Goal: Task Accomplishment & Management: Manage account settings

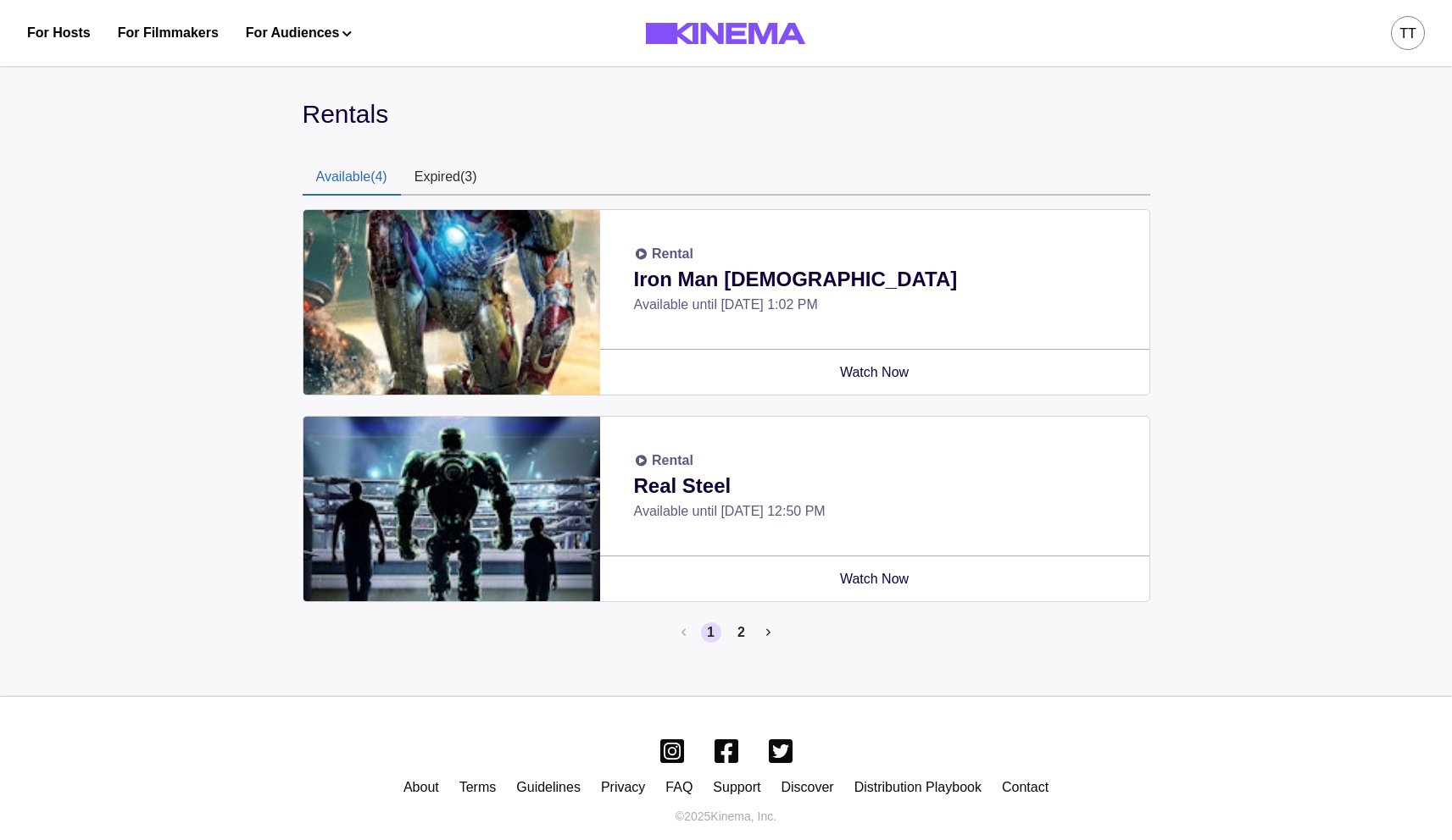
click at [375, 177] on button "Available (4)" at bounding box center [351, 177] width 99 height 35
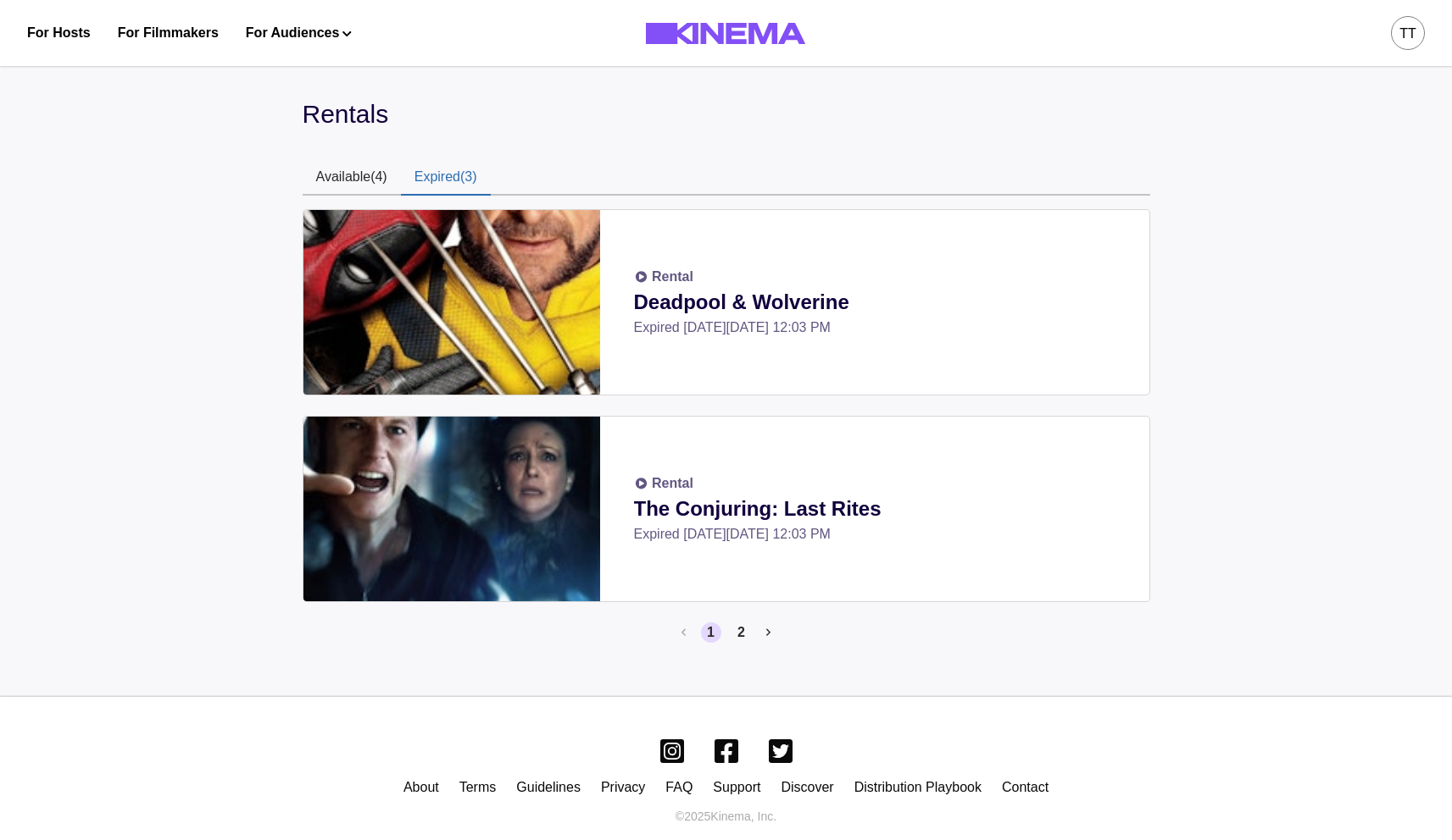
click at [461, 179] on button "Expired (3)" at bounding box center [445, 177] width 90 height 35
click at [366, 175] on button "Available (4)" at bounding box center [351, 177] width 99 height 35
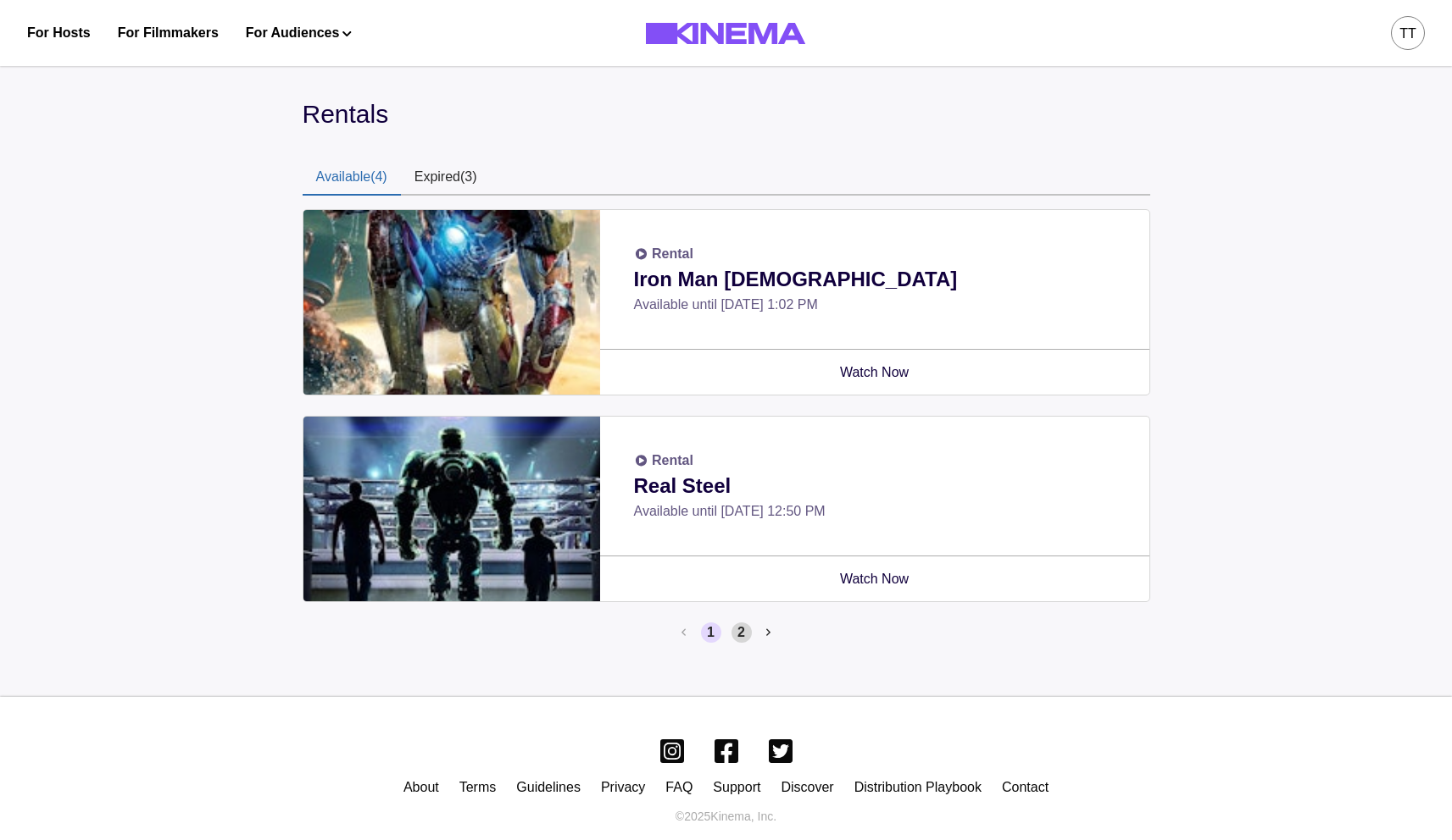
click at [747, 628] on button "2" at bounding box center [741, 633] width 20 height 20
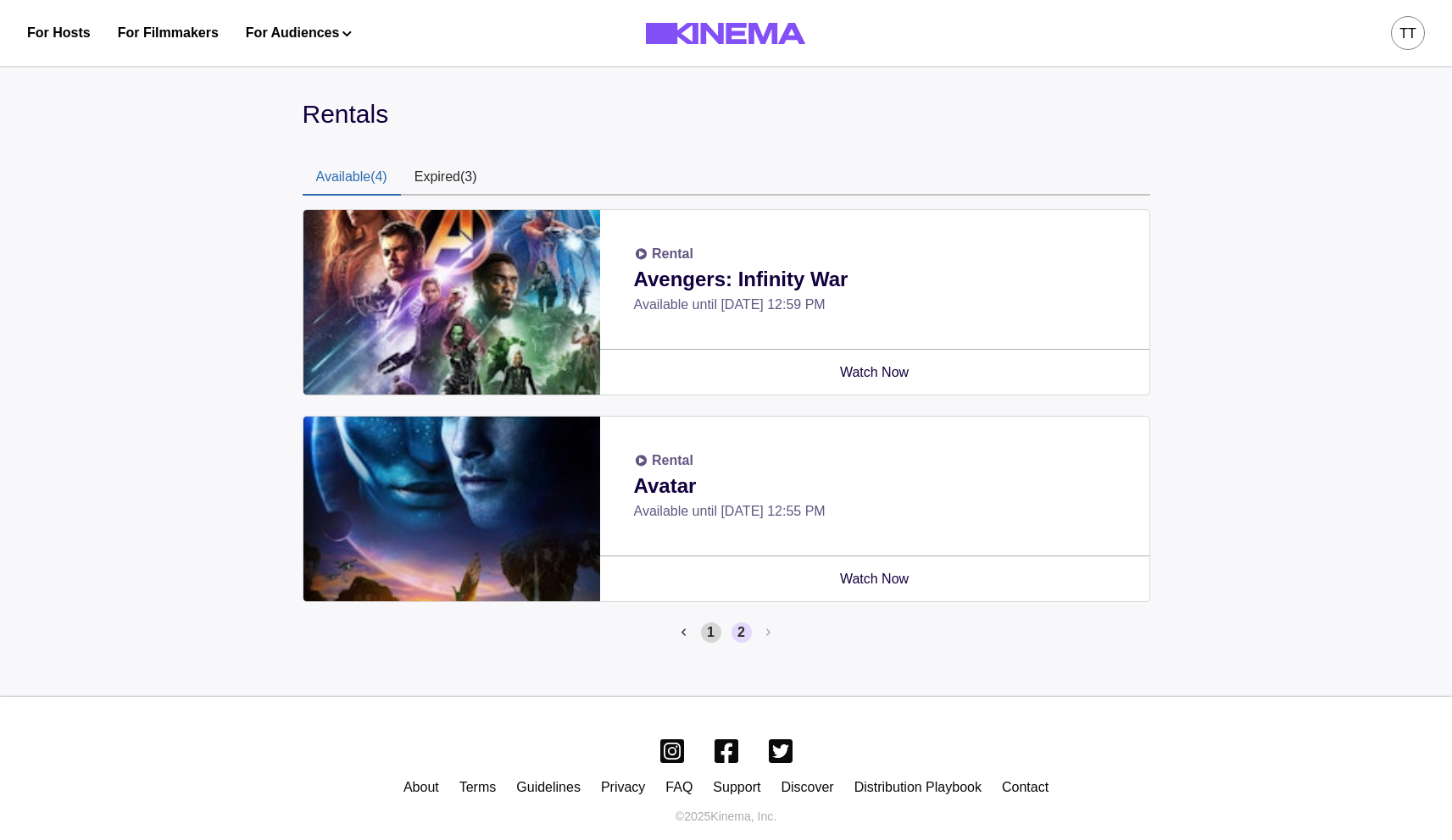
click at [708, 636] on button "1" at bounding box center [711, 633] width 20 height 20
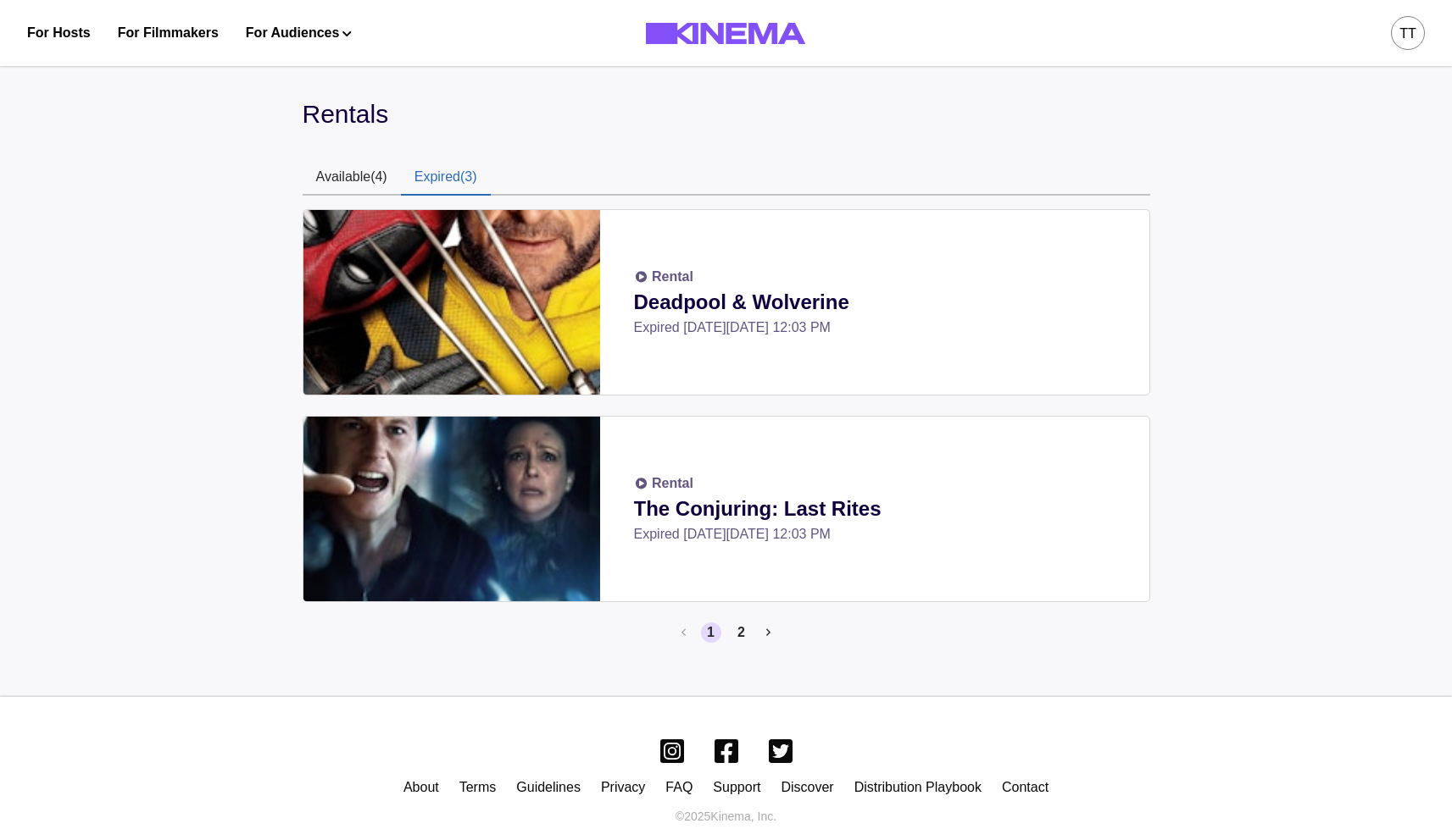
click at [450, 176] on button "Expired (3)" at bounding box center [445, 177] width 90 height 35
click at [727, 627] on li "2" at bounding box center [738, 633] width 27 height 20
click at [761, 643] on div "Rental Deadpool & Wolverine Expired [DATE][DATE] 12:03 PM Rental The Conjuring:…" at bounding box center [726, 426] width 848 height 461
click at [748, 637] on button "2" at bounding box center [741, 633] width 20 height 20
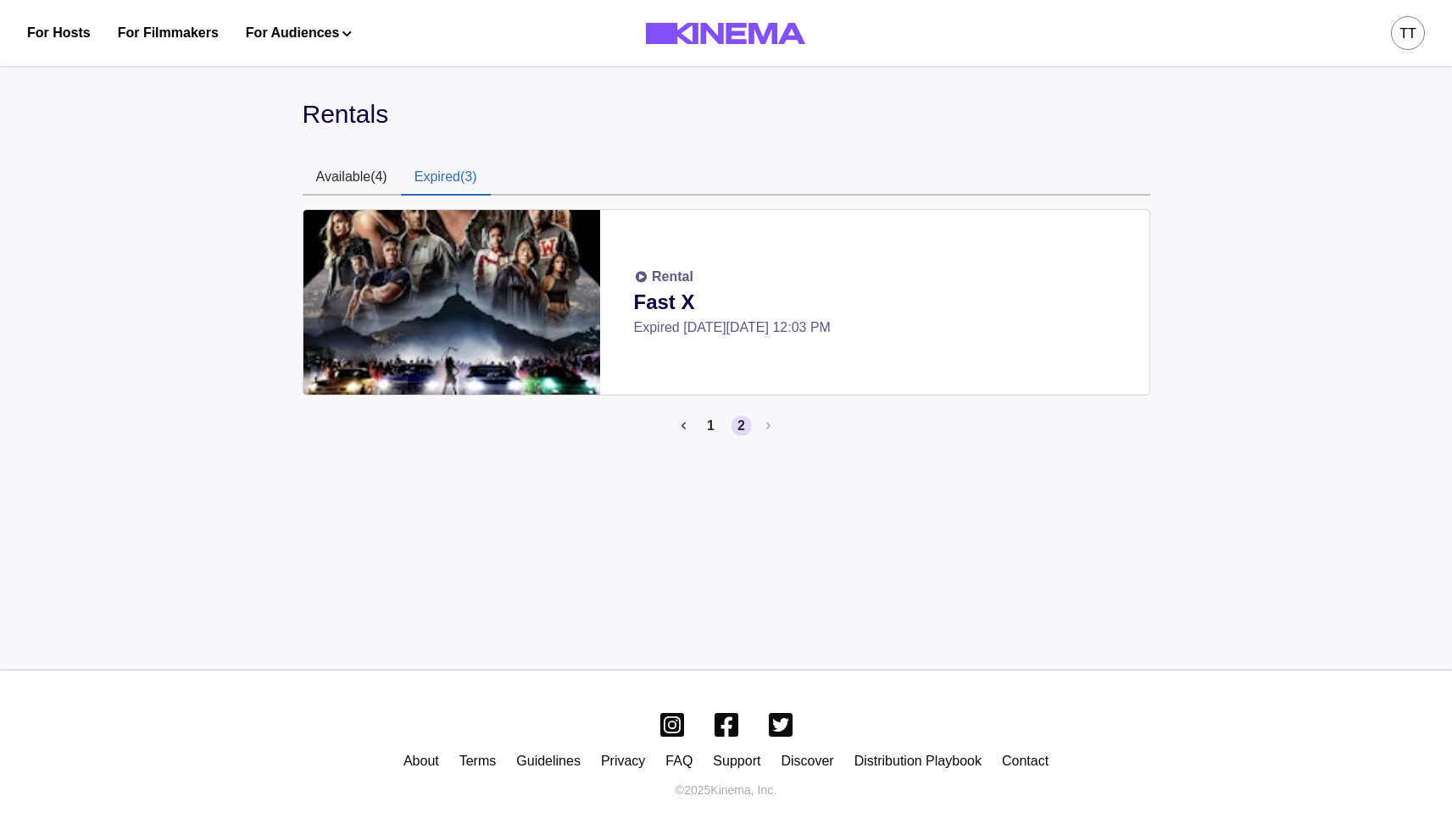
click at [346, 153] on div "Rentals Available (4) Expired (3) Rental Fast X Expired [DATE][DATE] 12:03 PM 1…" at bounding box center [726, 363] width 848 height 535
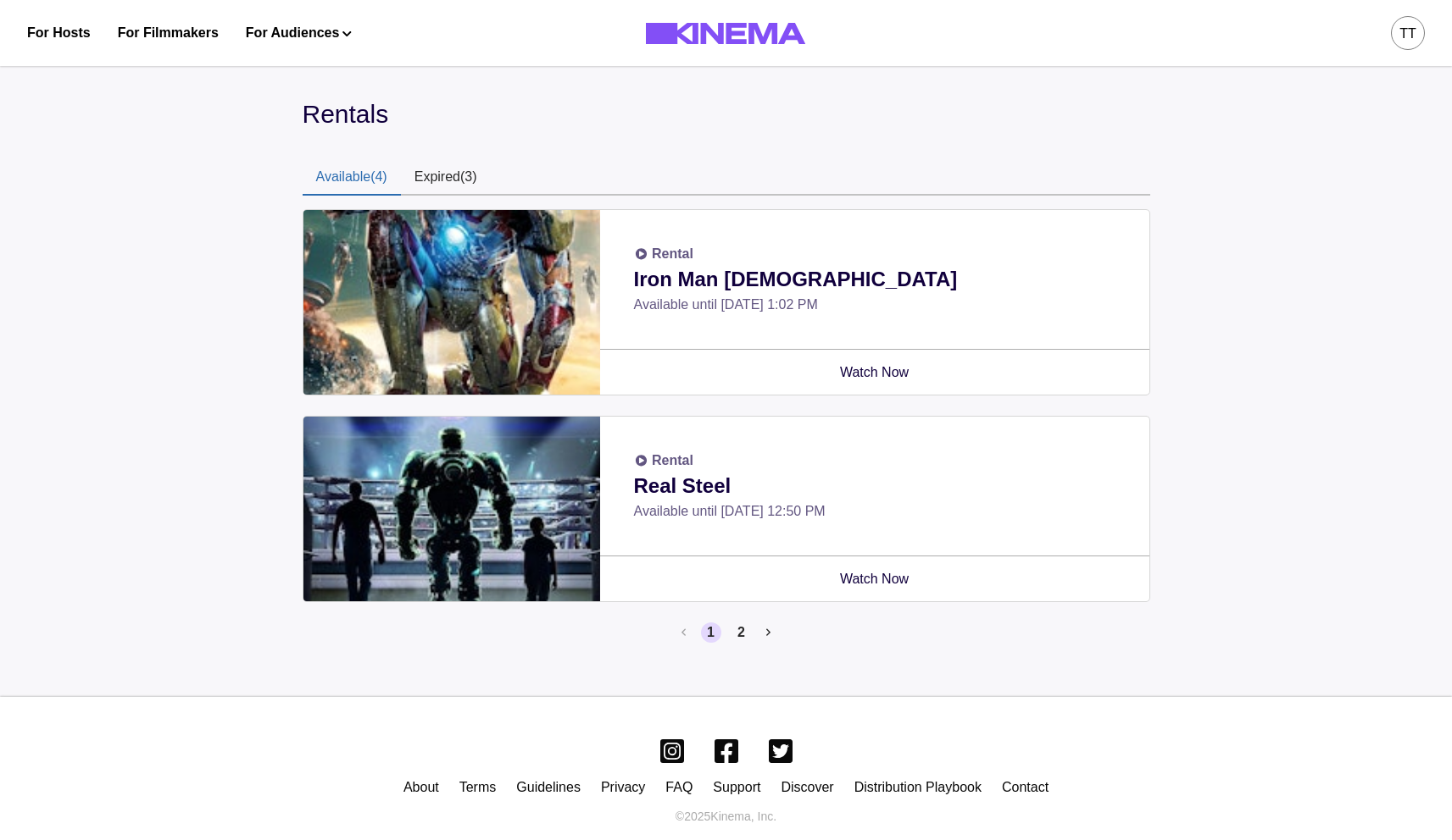
click at [356, 170] on button "Available (4)" at bounding box center [351, 177] width 99 height 35
click at [746, 639] on button "2" at bounding box center [741, 633] width 20 height 20
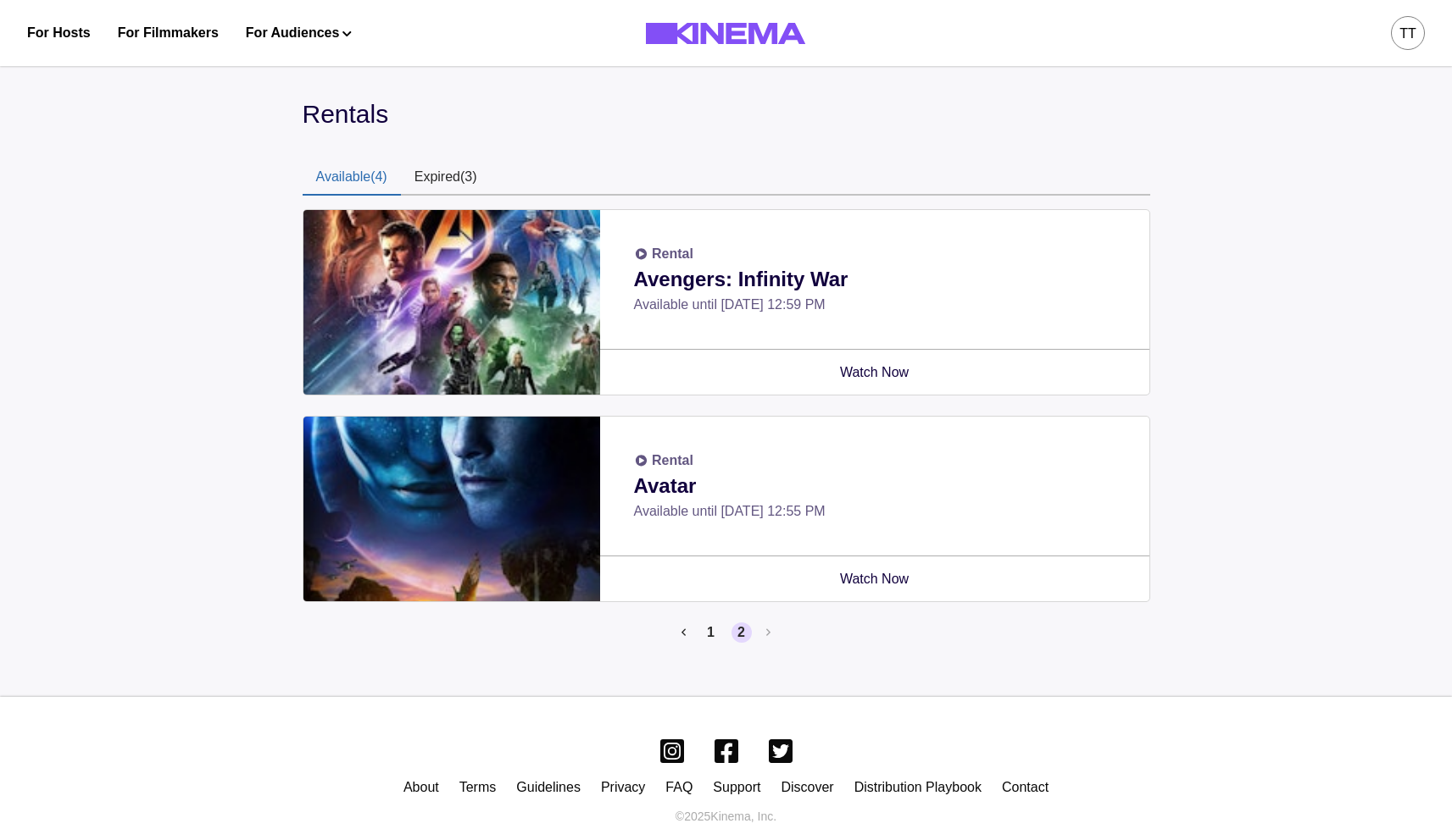
click at [696, 637] on li "1" at bounding box center [707, 633] width 27 height 20
click at [708, 630] on button "1" at bounding box center [711, 633] width 20 height 20
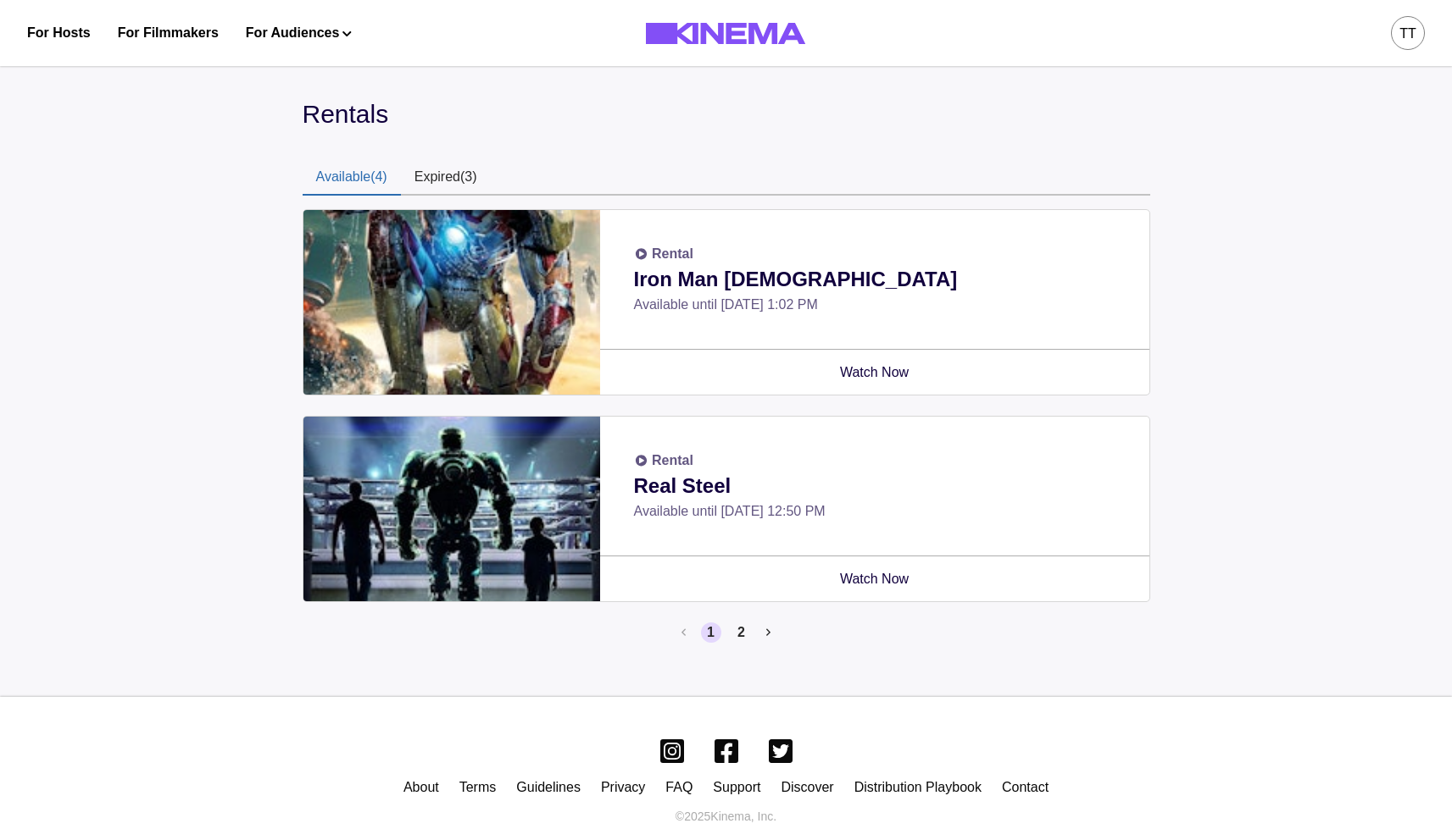
click at [439, 181] on button "Expired (3)" at bounding box center [445, 177] width 90 height 35
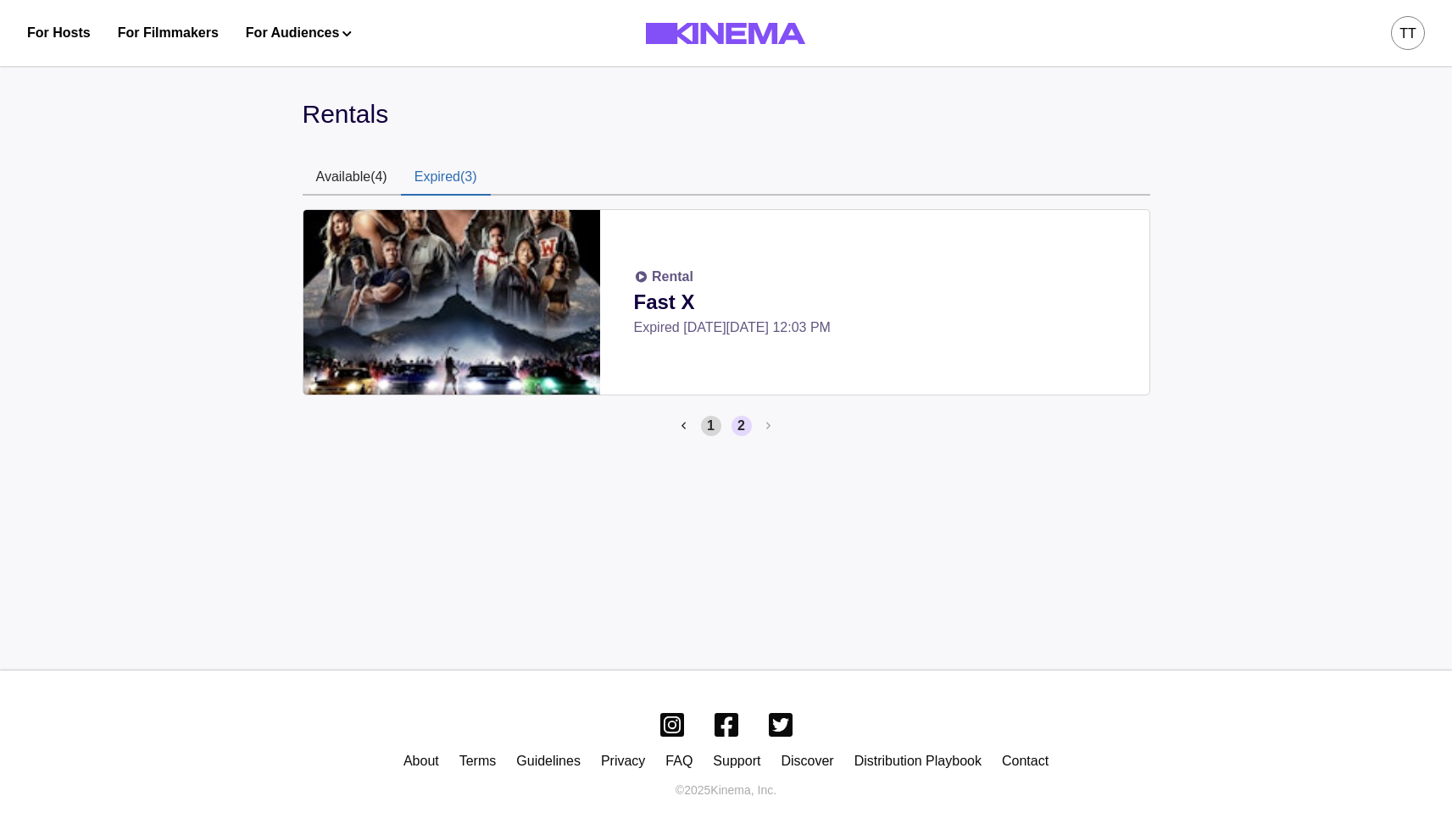
click at [705, 426] on button "1" at bounding box center [711, 426] width 20 height 20
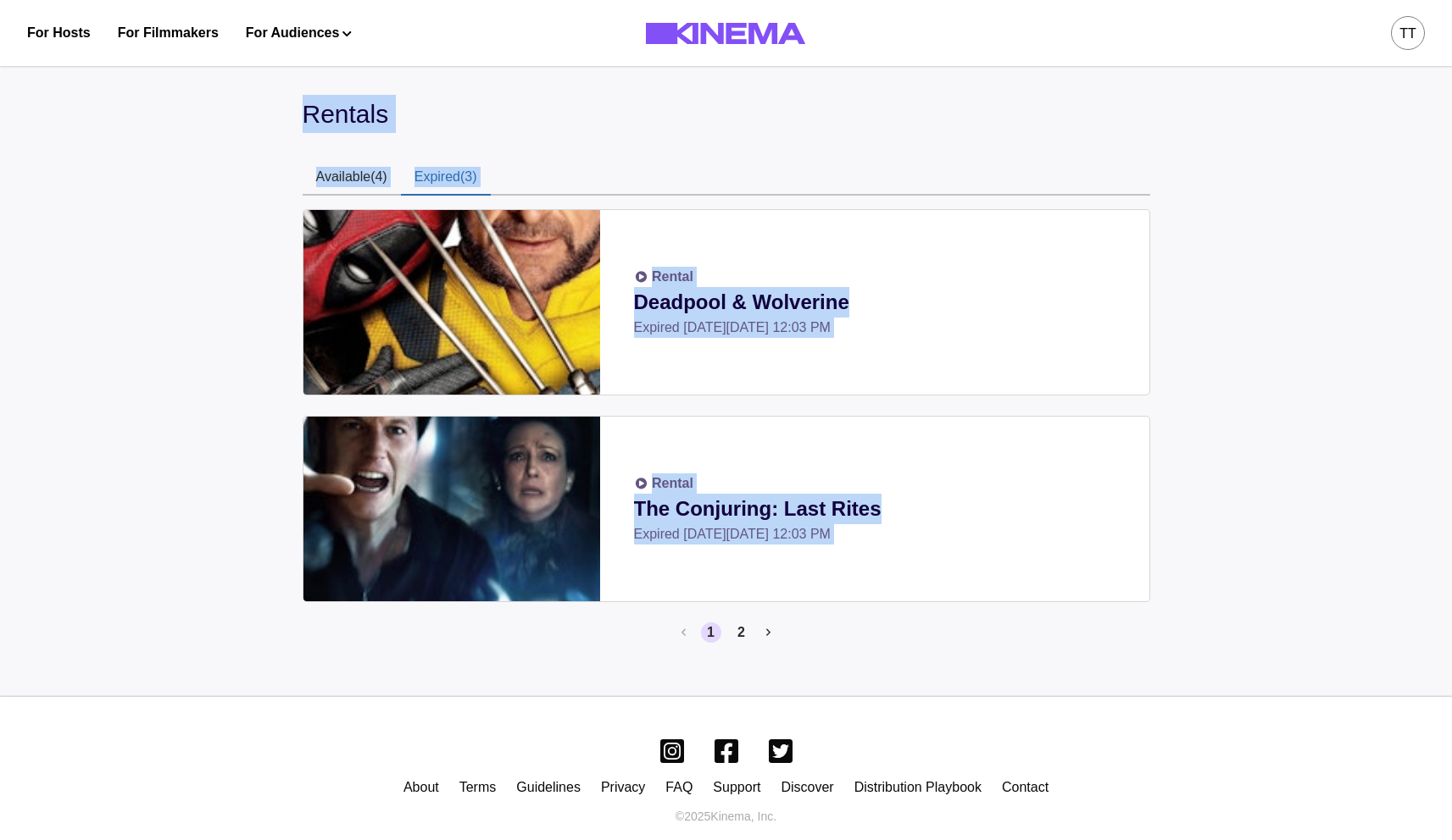
drag, startPoint x: 298, startPoint y: 99, endPoint x: 829, endPoint y: 657, distance: 770.3
click at [811, 664] on div "Rentals Available (4) Expired (3) Rental Deadpool & Wolverine Expired [DATE][DA…" at bounding box center [726, 375] width 1452 height 643
click at [830, 656] on div "Rentals Available (4) Expired (3) Rental Deadpool & Wolverine Expired [DATE][DA…" at bounding box center [726, 375] width 1452 height 643
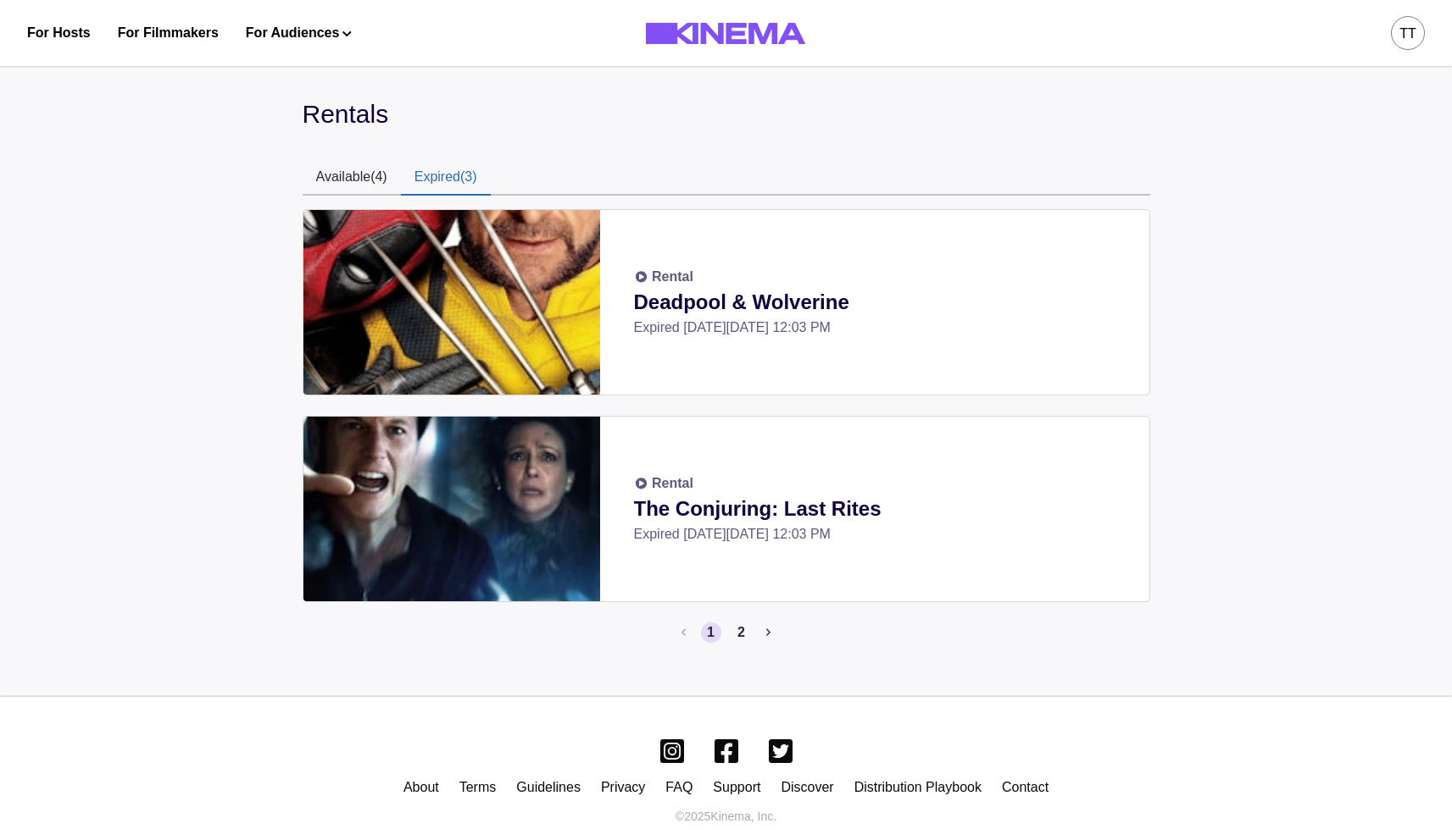
drag, startPoint x: 821, startPoint y: 650, endPoint x: 223, endPoint y: 139, distance: 786.6
click at [223, 139] on div "Rentals Available (4) Expired (3) Rental Deadpool & Wolverine Expired [DATE][DA…" at bounding box center [726, 375] width 1452 height 643
click at [1393, 45] on button "tt" at bounding box center [1407, 33] width 33 height 66
click at [1157, 183] on div "Rentals Available (4) Expired (3) Rental Deadpool & Wolverine Expired [DATE][DA…" at bounding box center [726, 375] width 1452 height 643
click at [1400, 51] on button "tt" at bounding box center [1407, 33] width 33 height 66
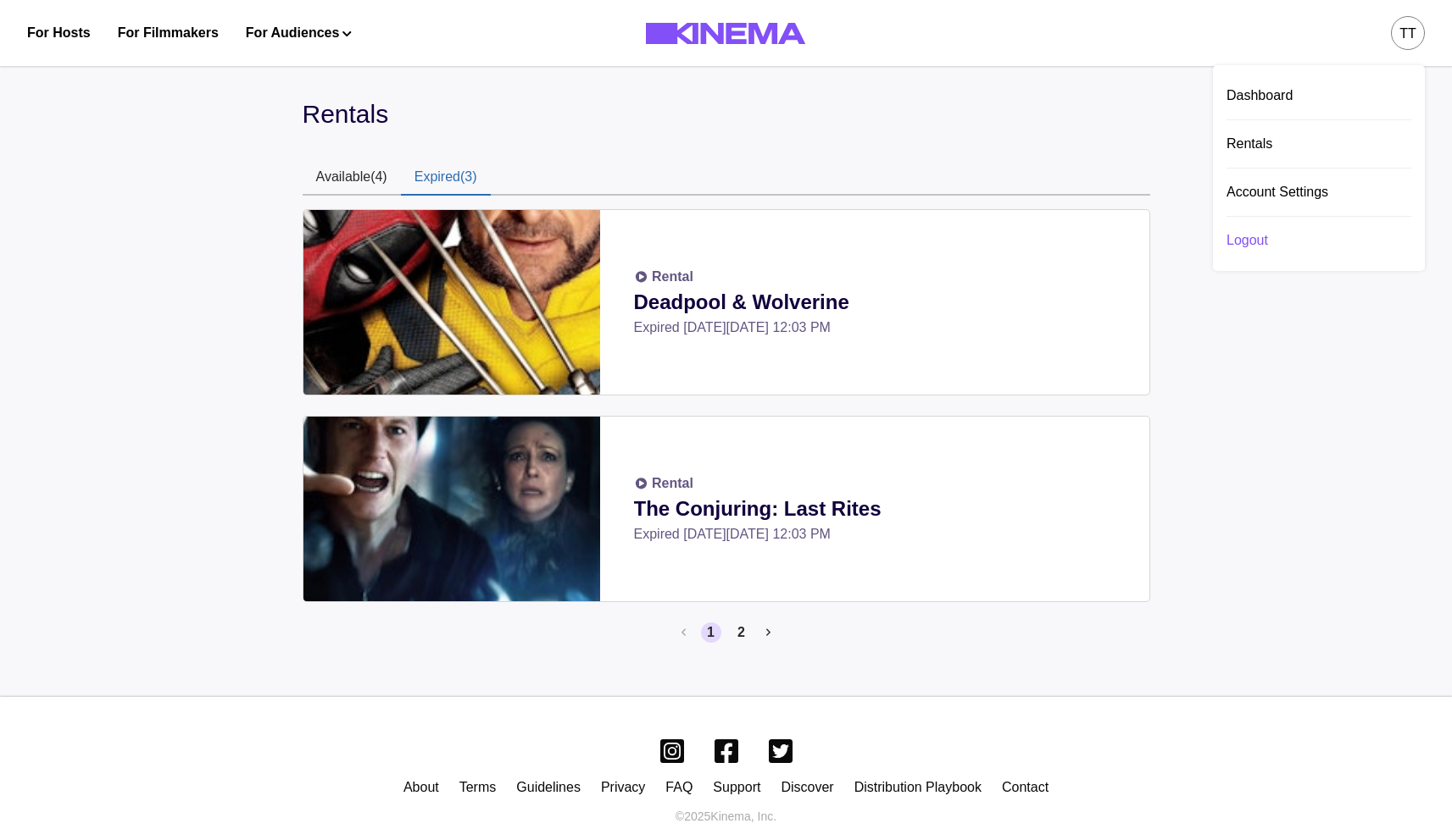
click at [1277, 250] on div "Logout" at bounding box center [1319, 241] width 185 height 47
click at [1212, 492] on div "Rentals Available (4) Expired (3) Rental Deadpool & Wolverine Expired [DATE][DA…" at bounding box center [726, 375] width 1452 height 643
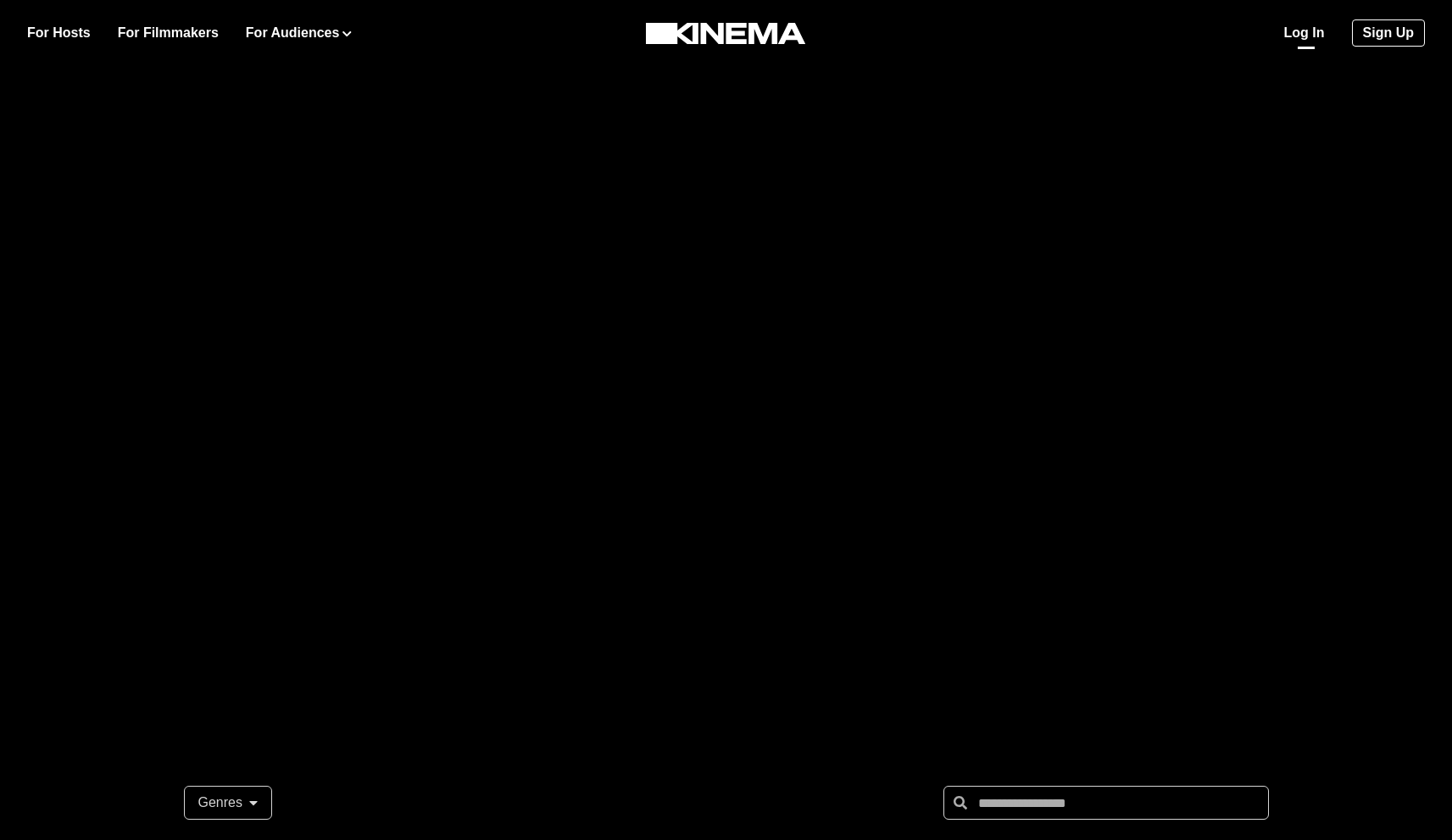
click at [1308, 33] on link "Log In" at bounding box center [1304, 33] width 41 height 20
click at [1302, 37] on link "Log In" at bounding box center [1304, 33] width 41 height 20
click at [902, 176] on div at bounding box center [726, 338] width 1452 height 677
click at [1322, 33] on link "Log In" at bounding box center [1304, 33] width 41 height 20
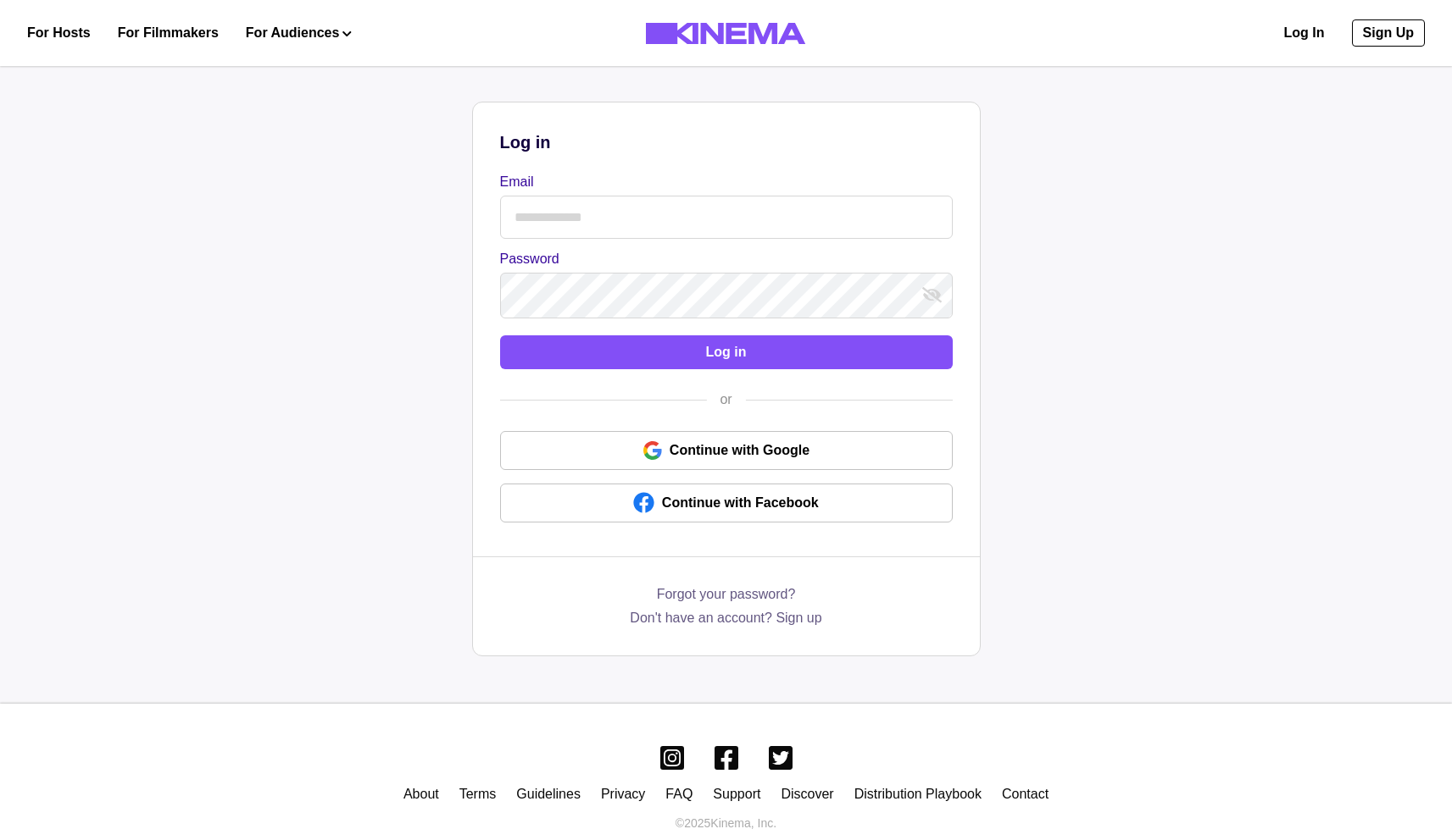
click at [631, 202] on input "Email" at bounding box center [726, 217] width 452 height 43
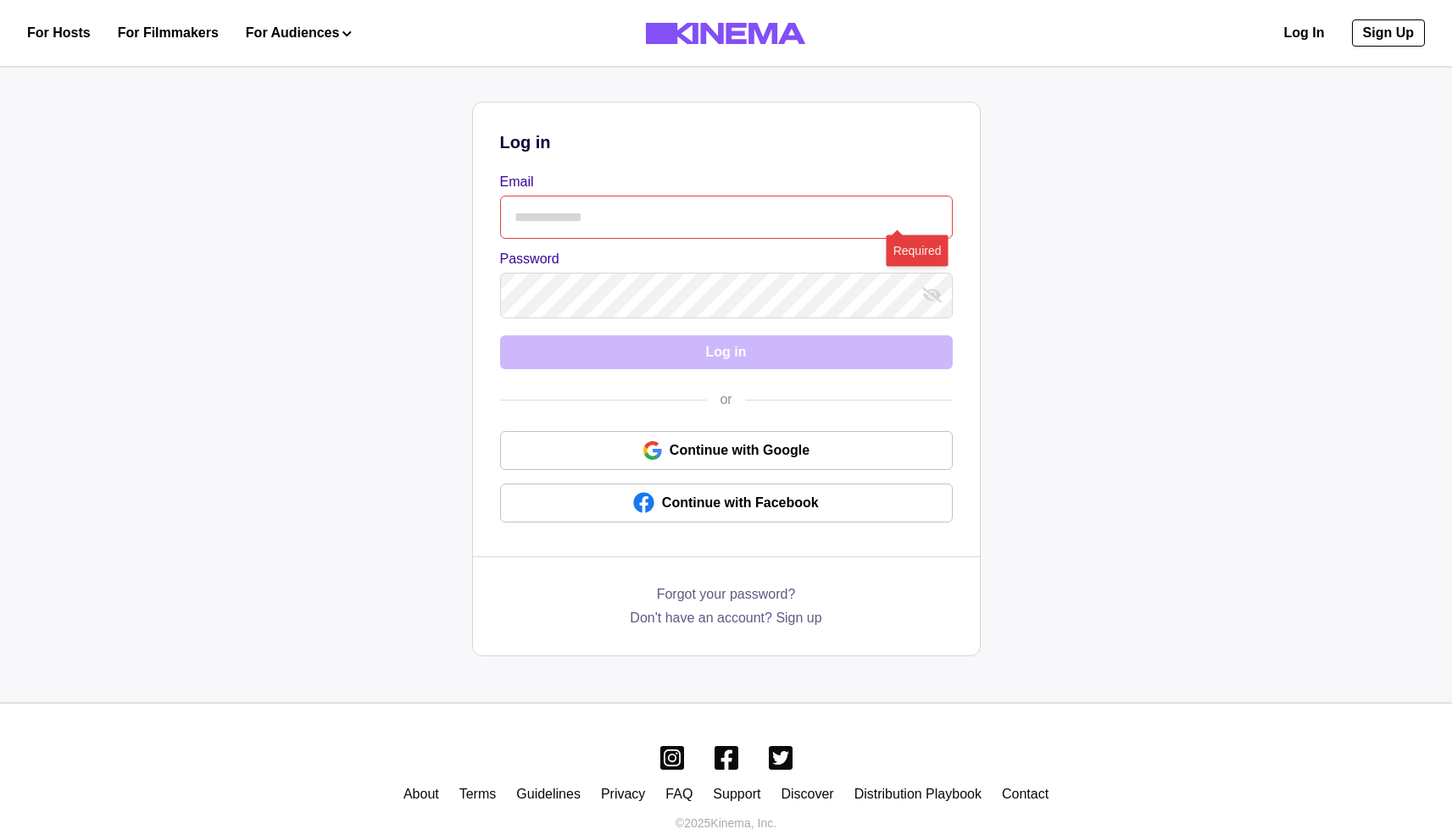
type input "**********"
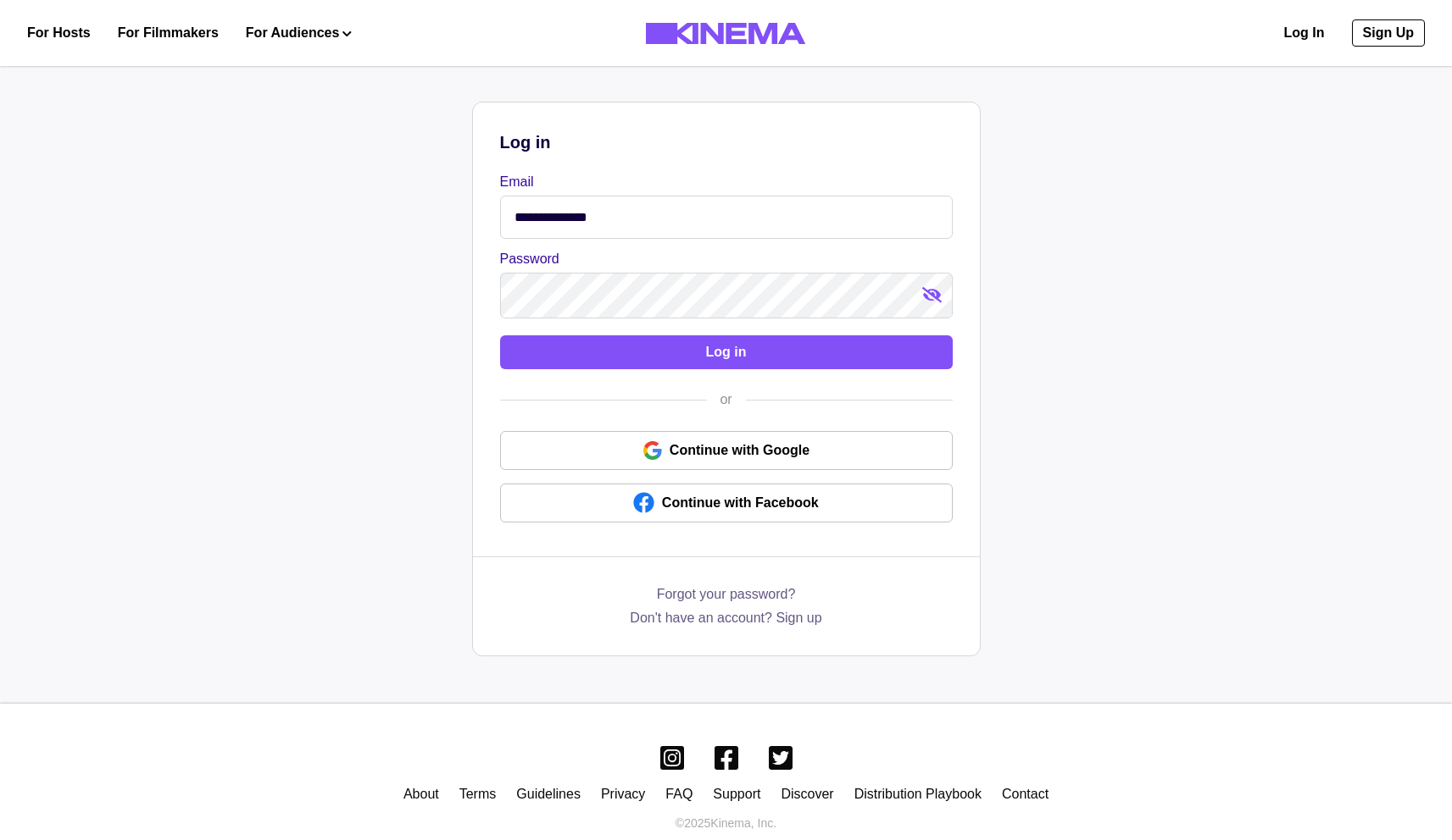
click at [928, 300] on icon "show password" at bounding box center [932, 296] width 20 height 16
click at [928, 300] on icon "hide password" at bounding box center [932, 296] width 18 height 16
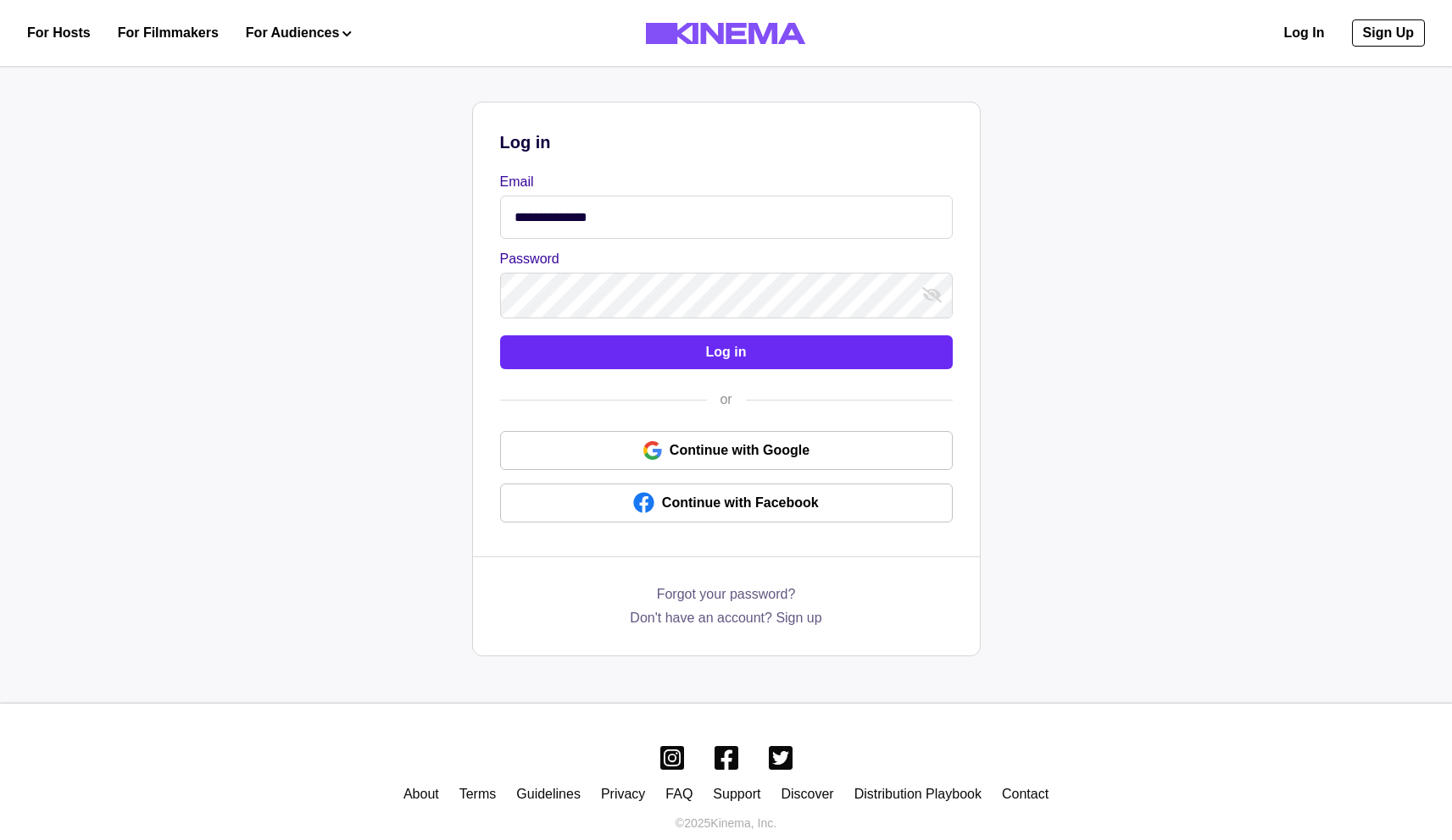
click at [705, 349] on button "Log in" at bounding box center [726, 352] width 452 height 33
